Goal: Task Accomplishment & Management: Use online tool/utility

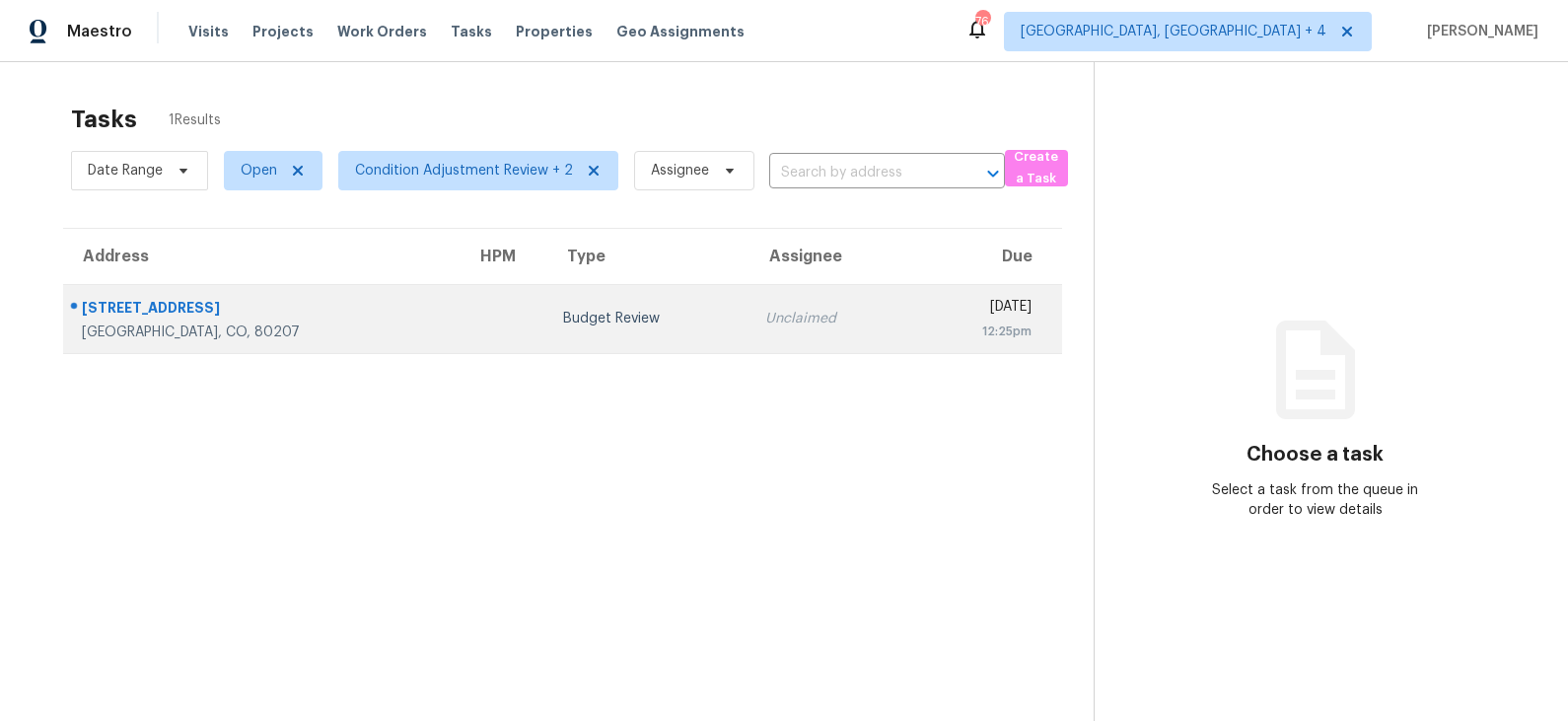
click at [461, 329] on td at bounding box center [504, 318] width 87 height 69
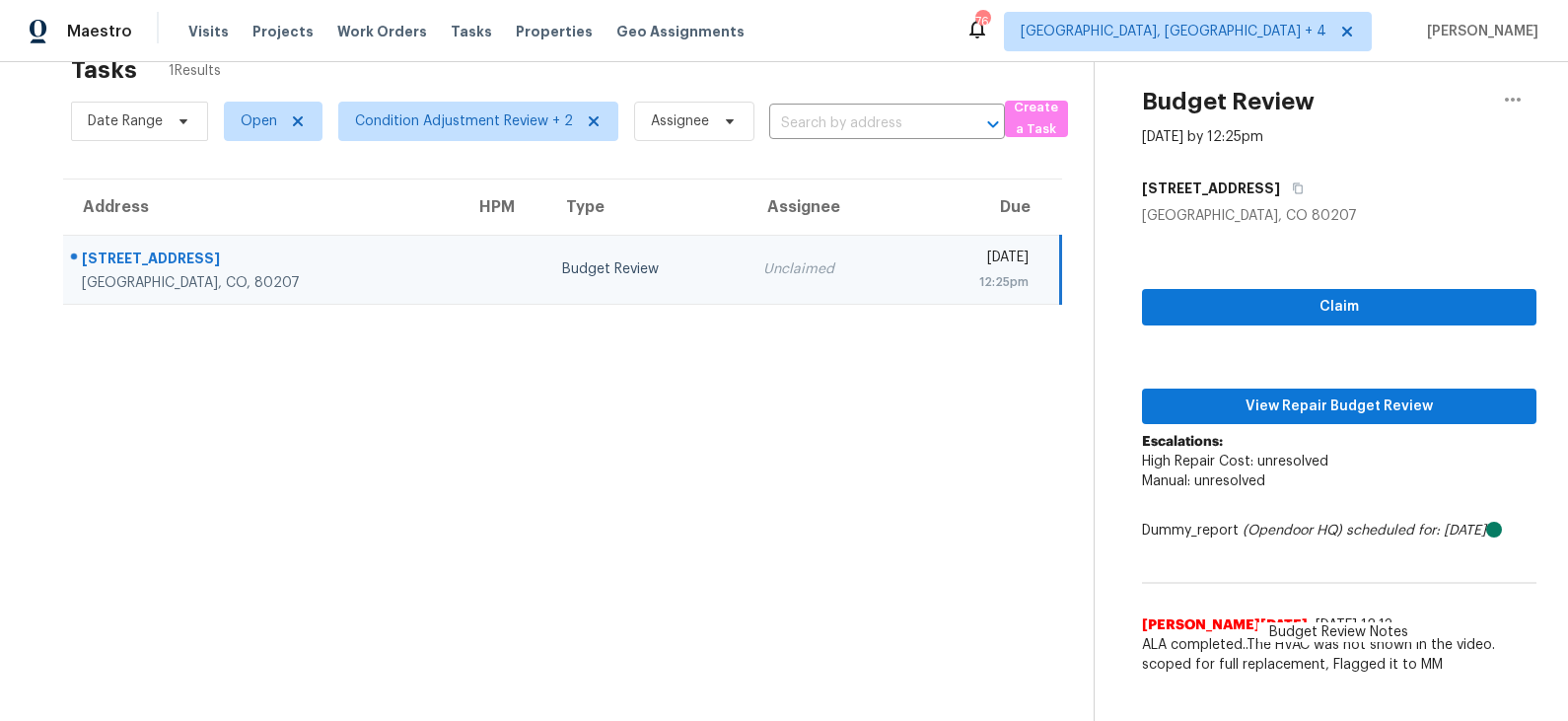
scroll to position [42, 0]
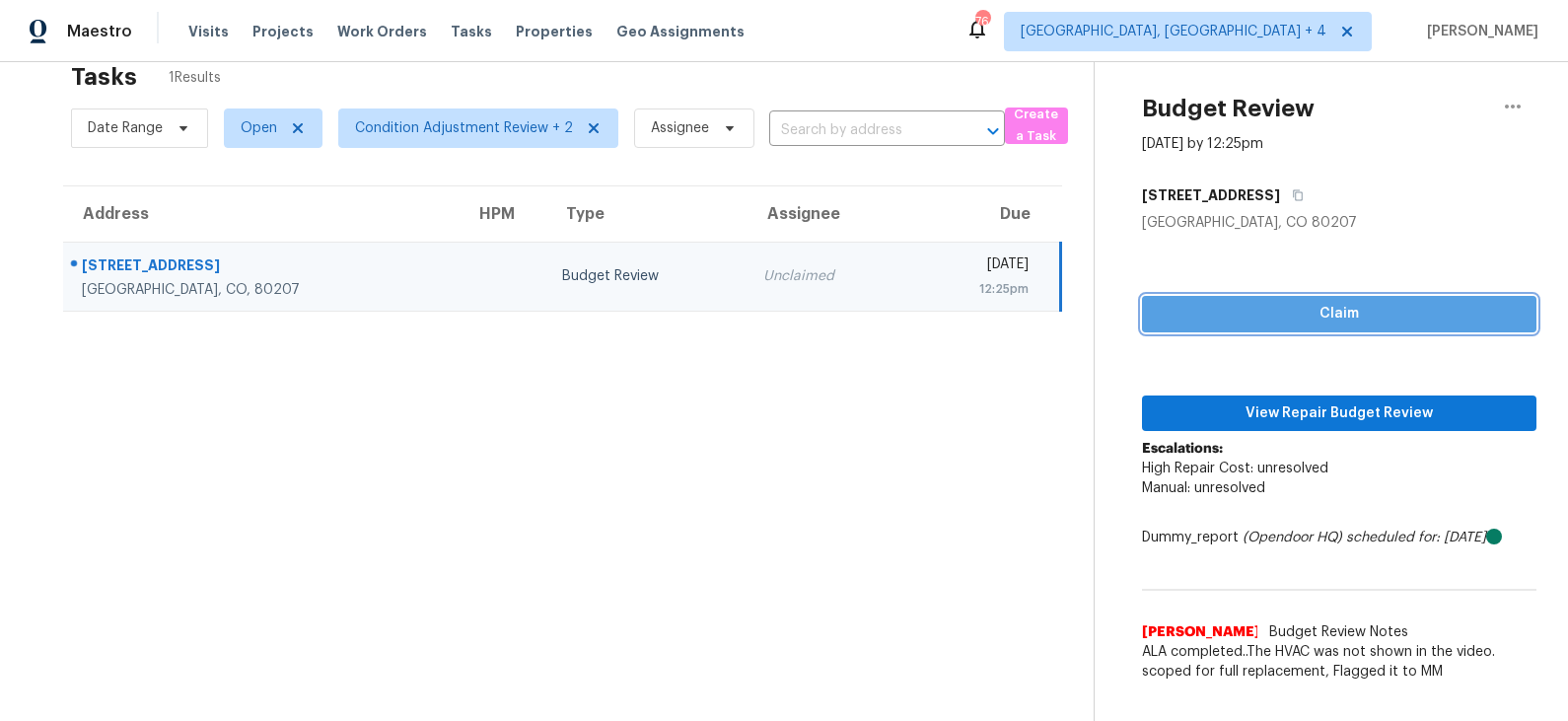
click at [1329, 320] on span "Claim" at bounding box center [1339, 314] width 363 height 25
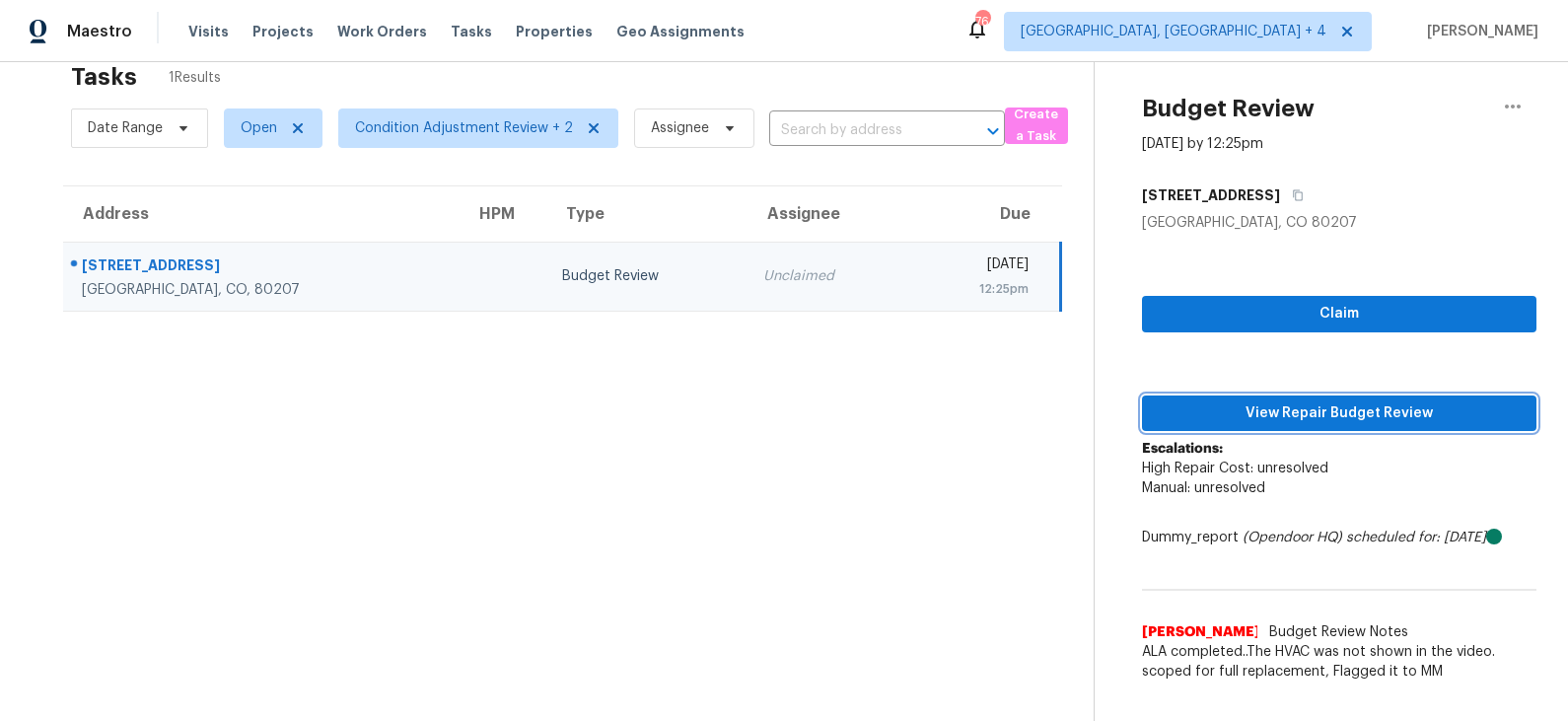
click at [1293, 402] on span "View Repair Budget Review" at bounding box center [1339, 414] width 363 height 25
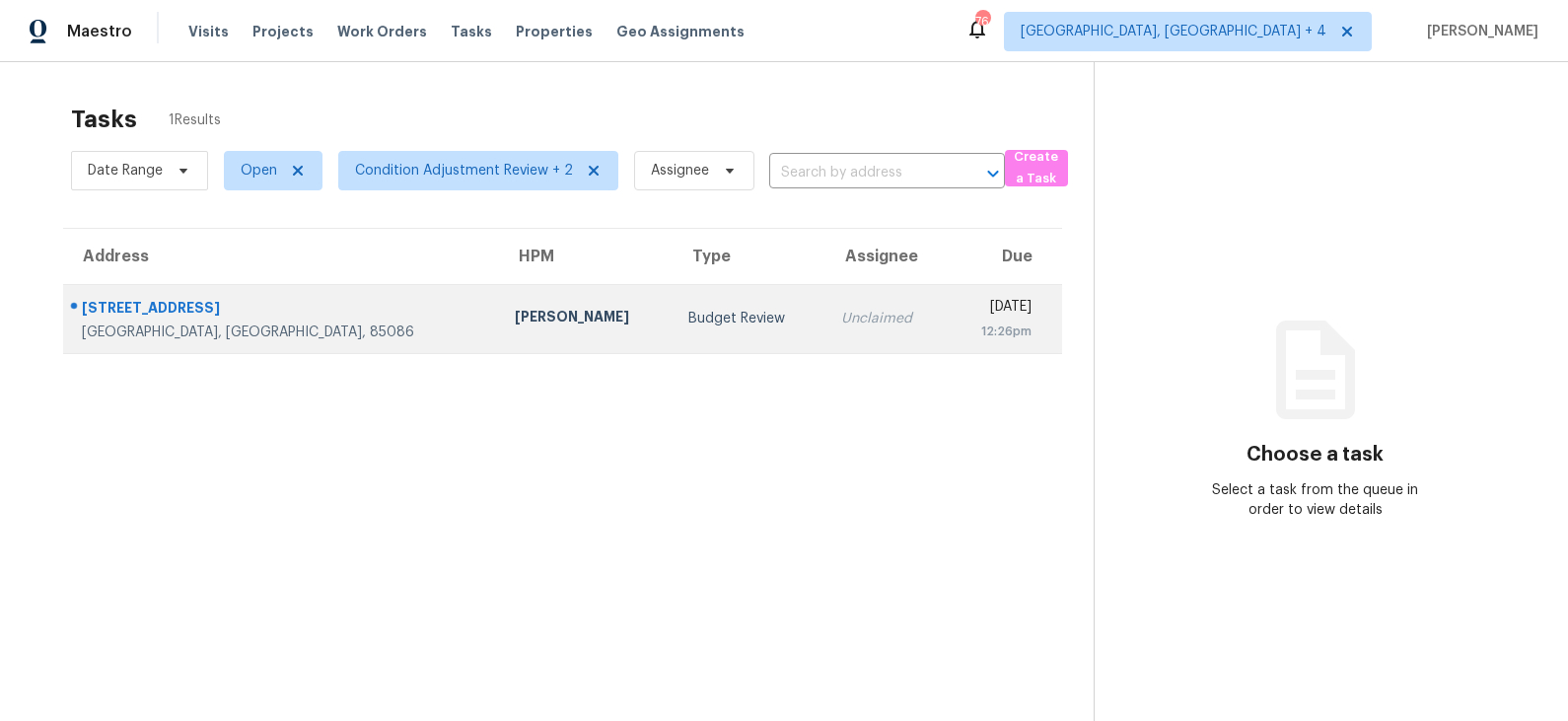
click at [515, 322] on div "Eric Scott" at bounding box center [586, 319] width 142 height 25
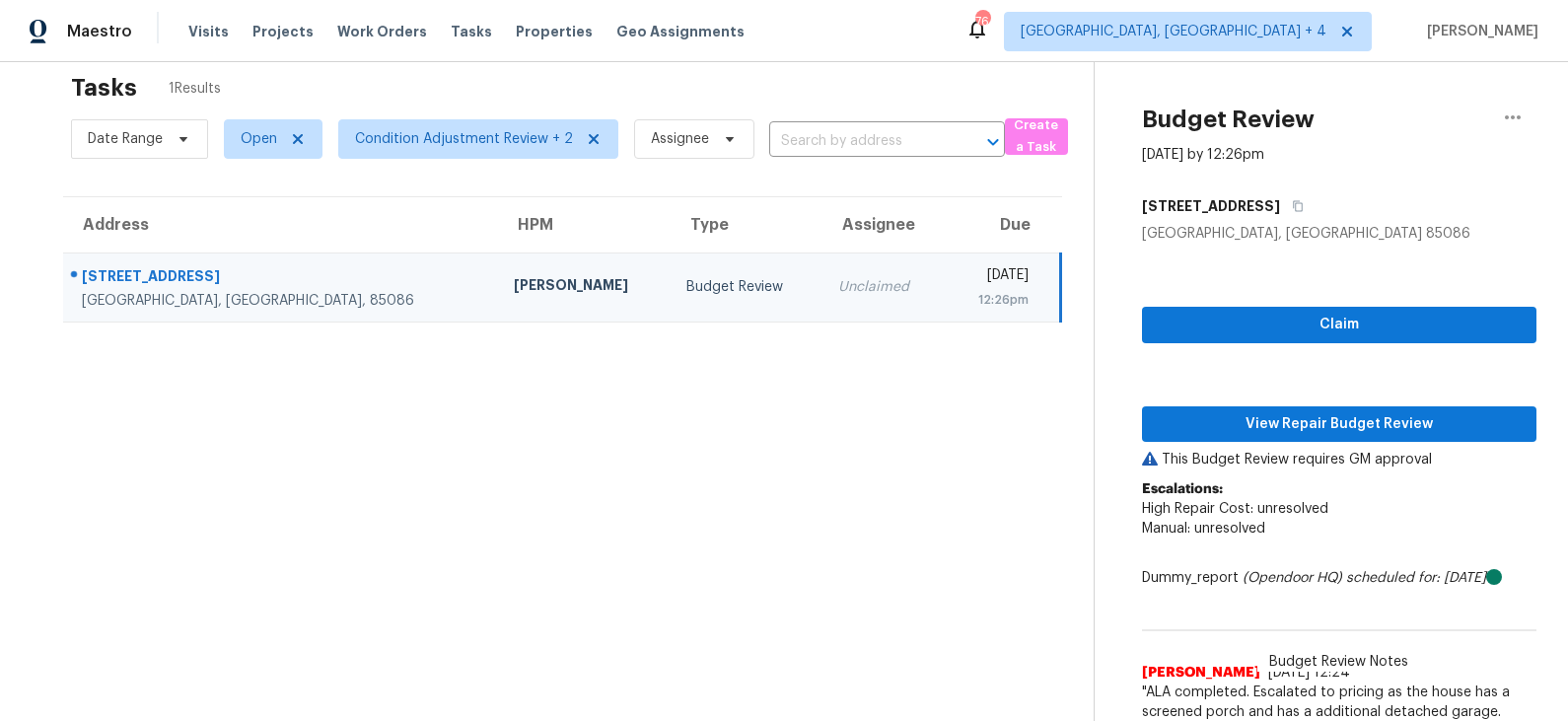
scroll to position [33, 0]
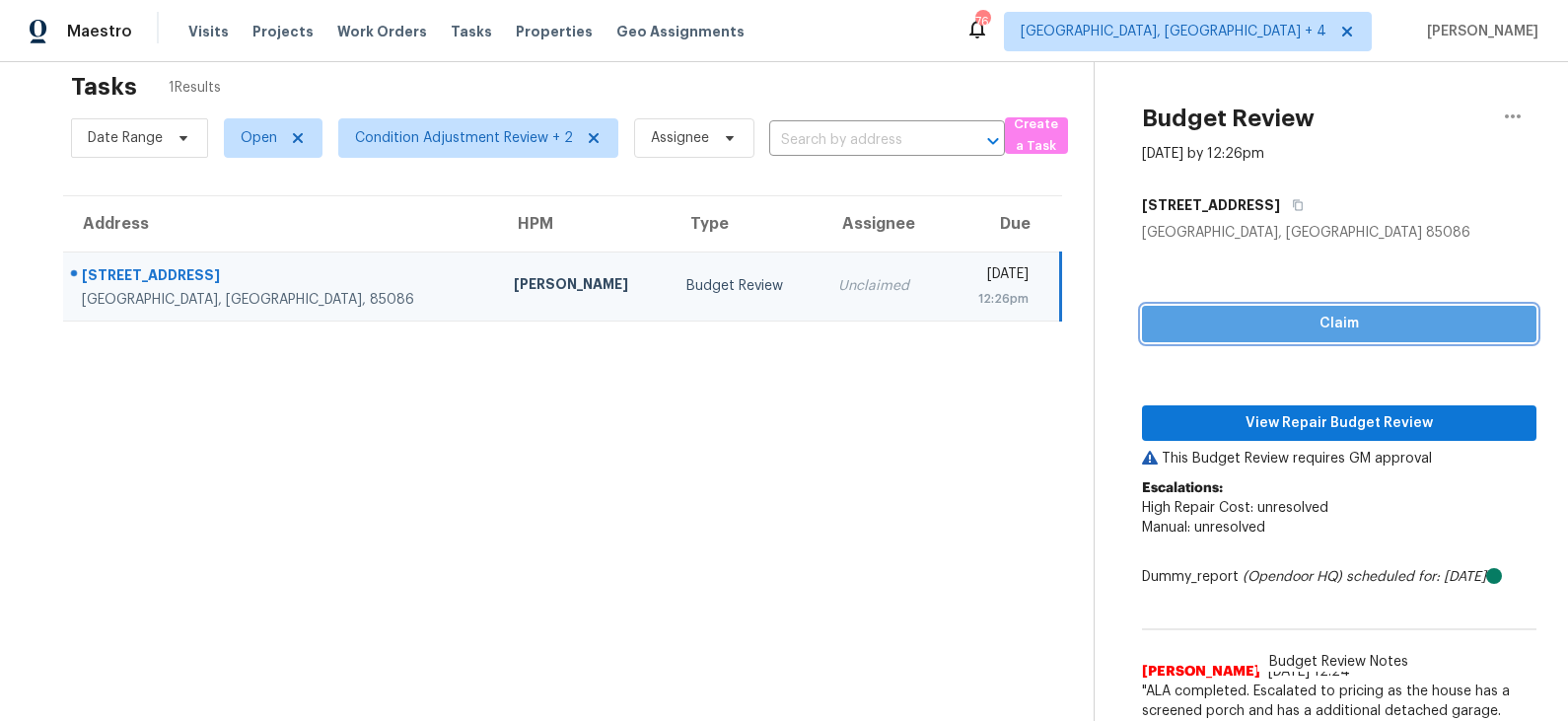
click at [1270, 320] on span "Claim" at bounding box center [1339, 324] width 363 height 25
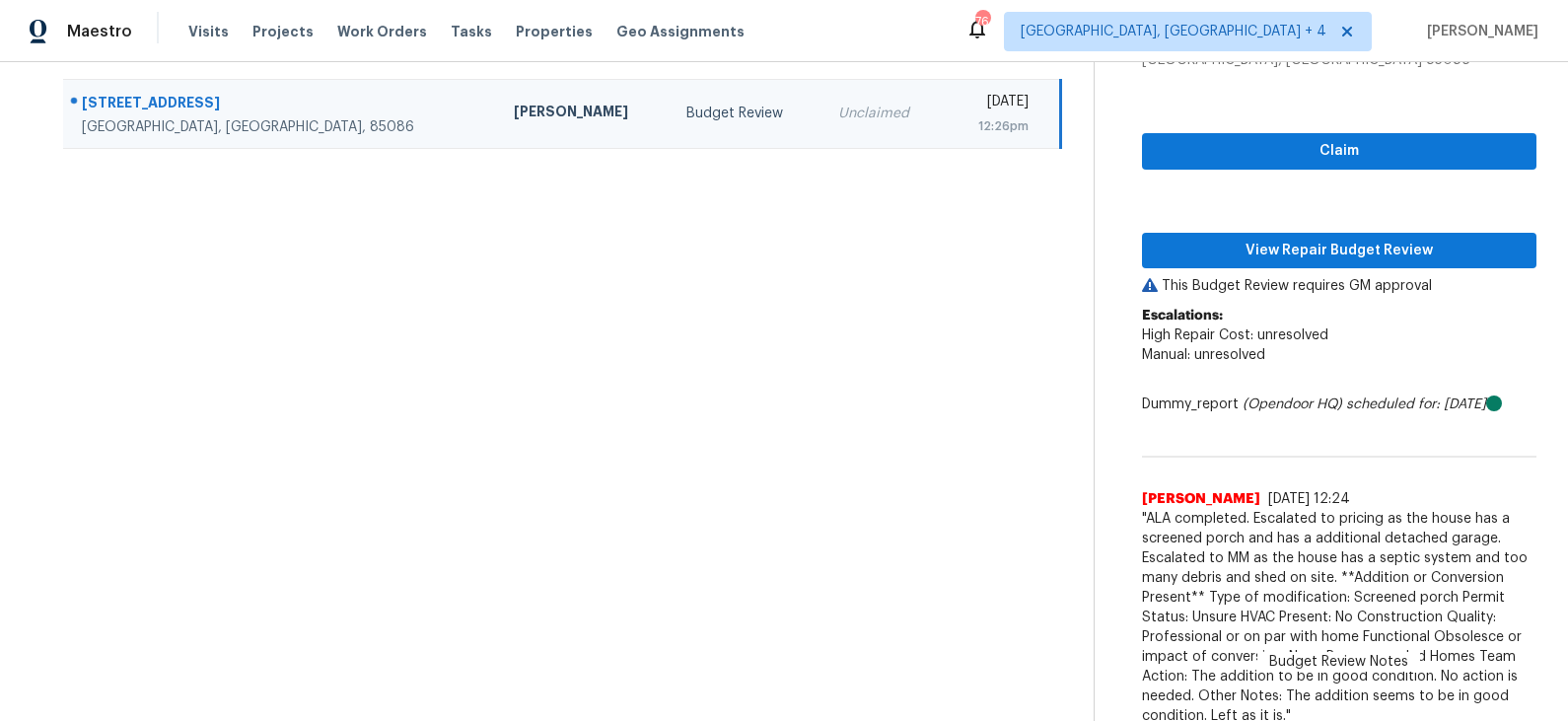
scroll to position [212, 0]
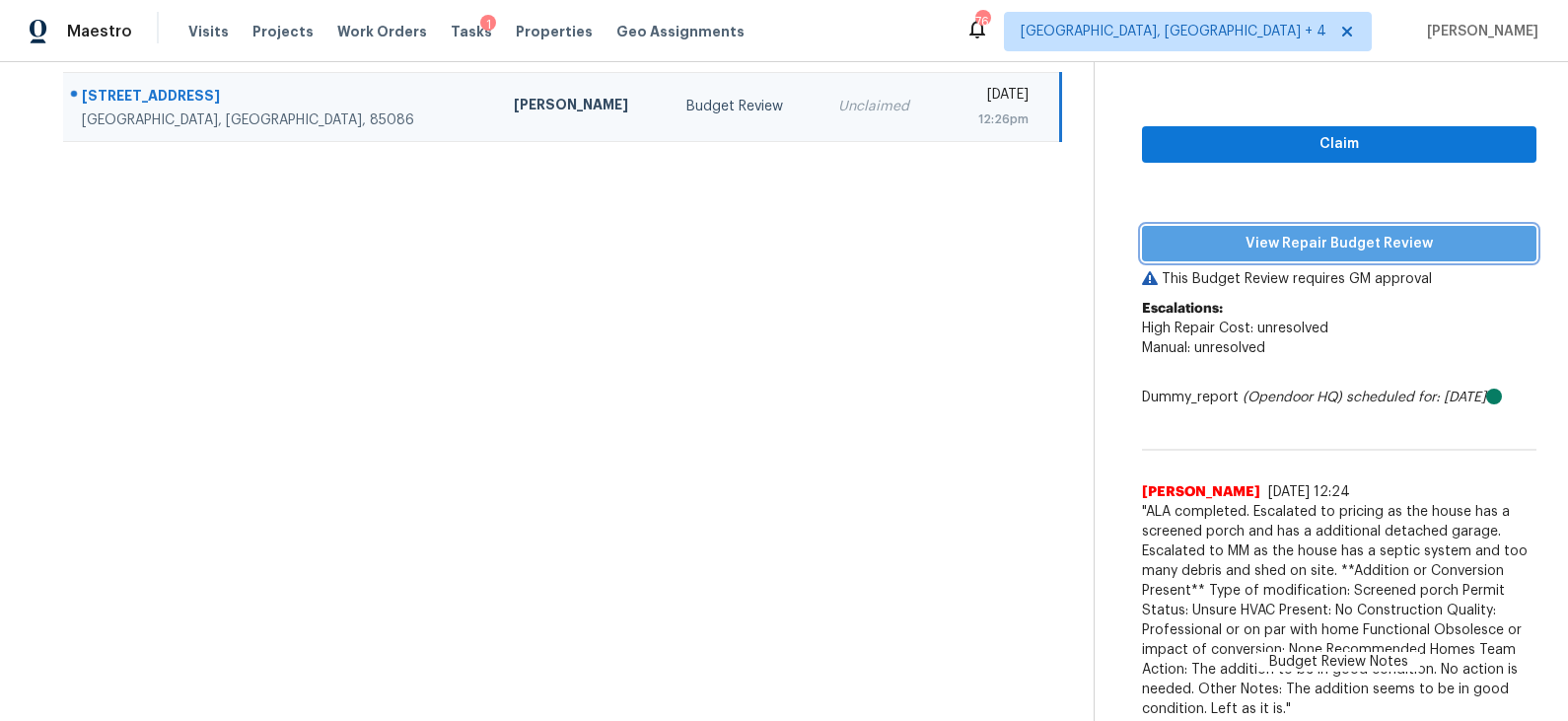
click at [1267, 243] on span "View Repair Budget Review" at bounding box center [1339, 244] width 363 height 25
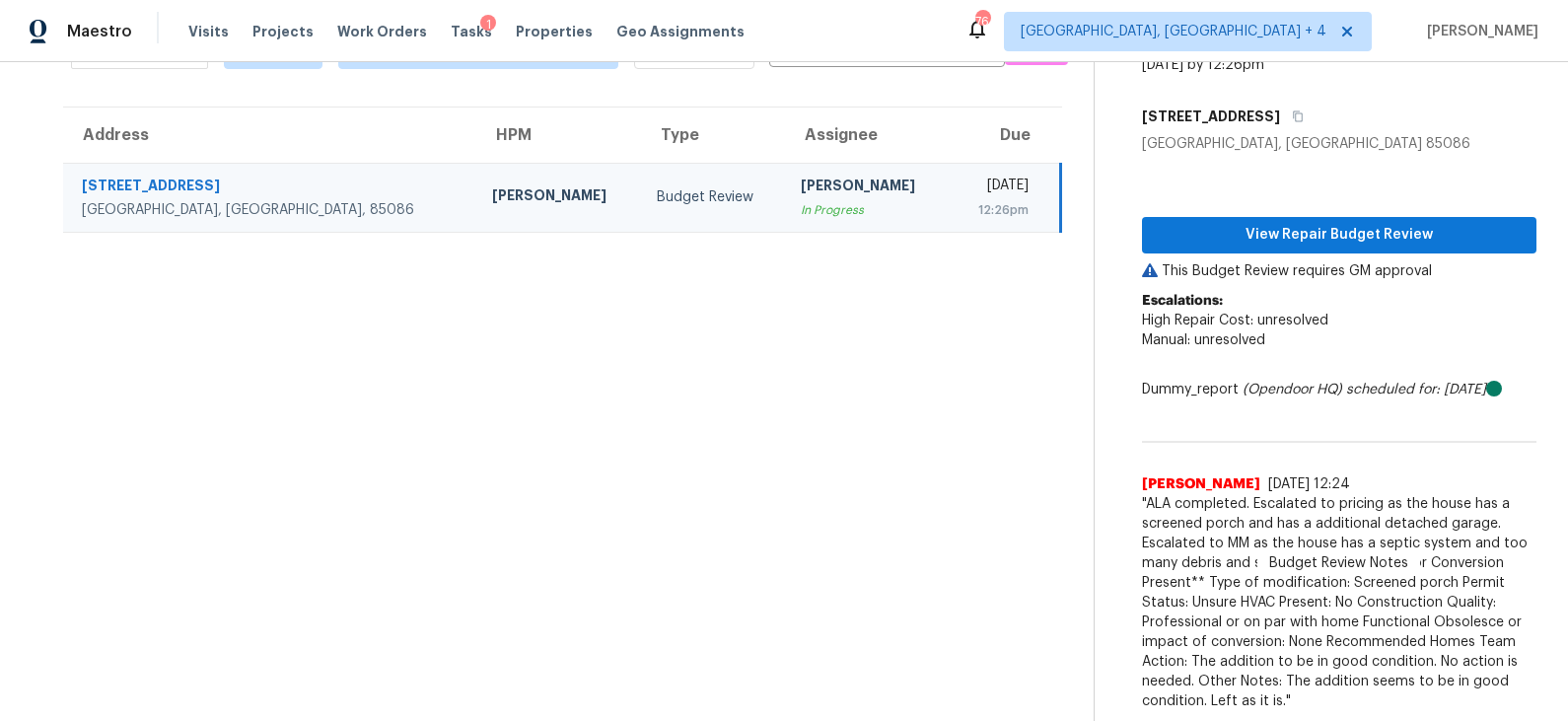
scroll to position [120, 0]
